Goal: Check status

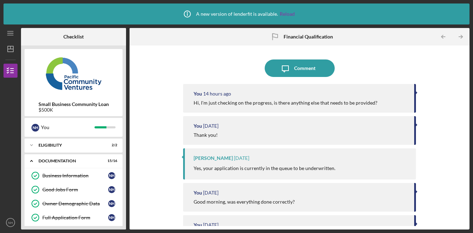
scroll to position [222, 0]
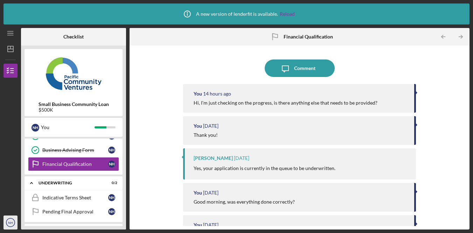
click at [15, 220] on icon "NH" at bounding box center [11, 223] width 14 height 18
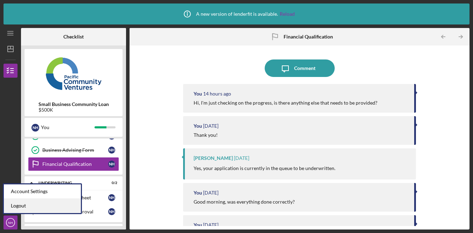
click at [32, 204] on link "Logout" at bounding box center [42, 206] width 77 height 14
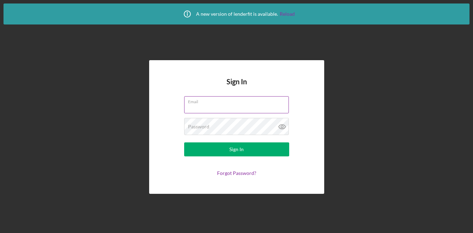
type input "[EMAIL_ADDRESS][DOMAIN_NAME]"
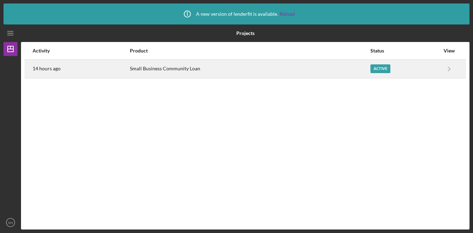
click at [118, 73] on div "14 hours ago" at bounding box center [81, 69] width 97 height 18
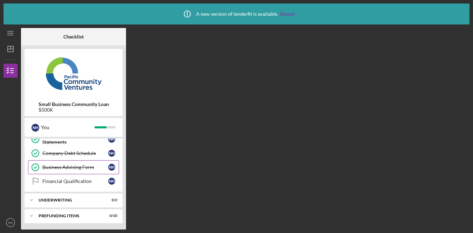
scroll to position [205, 0]
click at [95, 198] on div "Underwriting" at bounding box center [76, 200] width 75 height 4
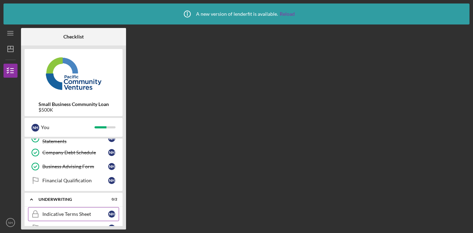
click at [85, 213] on div "Indicative Terms Sheet" at bounding box center [75, 215] width 66 height 6
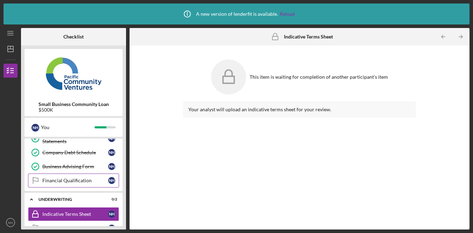
click at [74, 179] on div "Financial Qualification" at bounding box center [75, 181] width 66 height 6
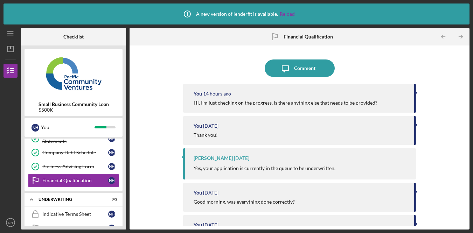
click at [266, 103] on div "Hi, I'm just checking on the progress, is there anything else that needs to be …" at bounding box center [286, 103] width 184 height 6
